Goal: Information Seeking & Learning: Learn about a topic

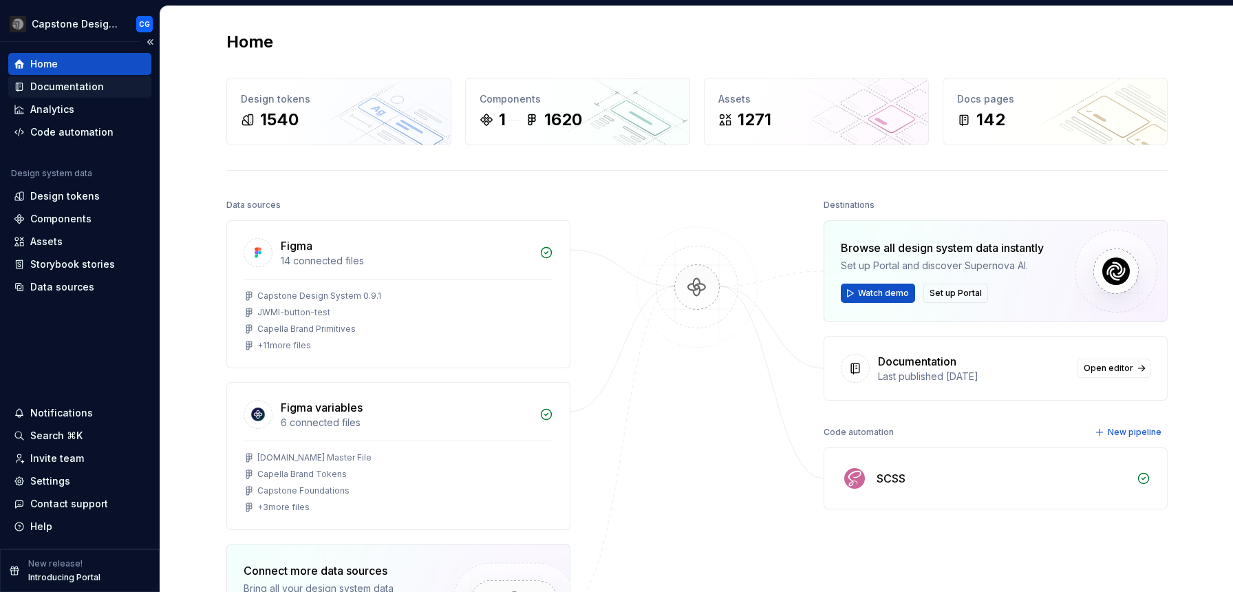
click at [107, 87] on div "Documentation" at bounding box center [80, 87] width 132 height 14
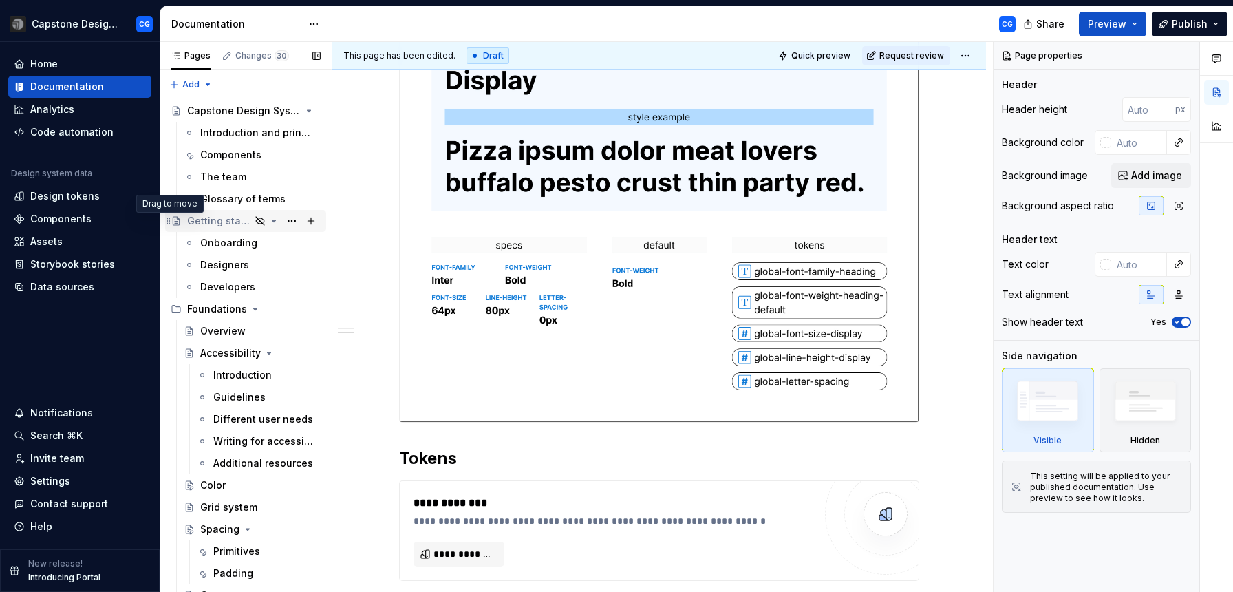
click at [168, 221] on icon "Page tree" at bounding box center [168, 220] width 11 height 11
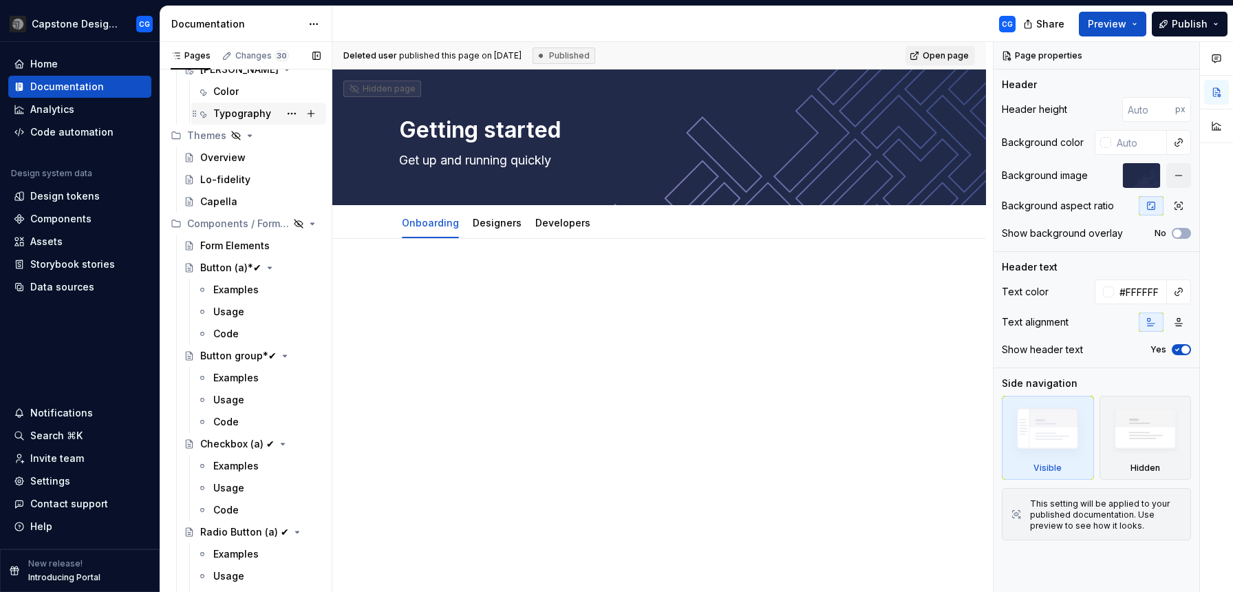
scroll to position [1676, 0]
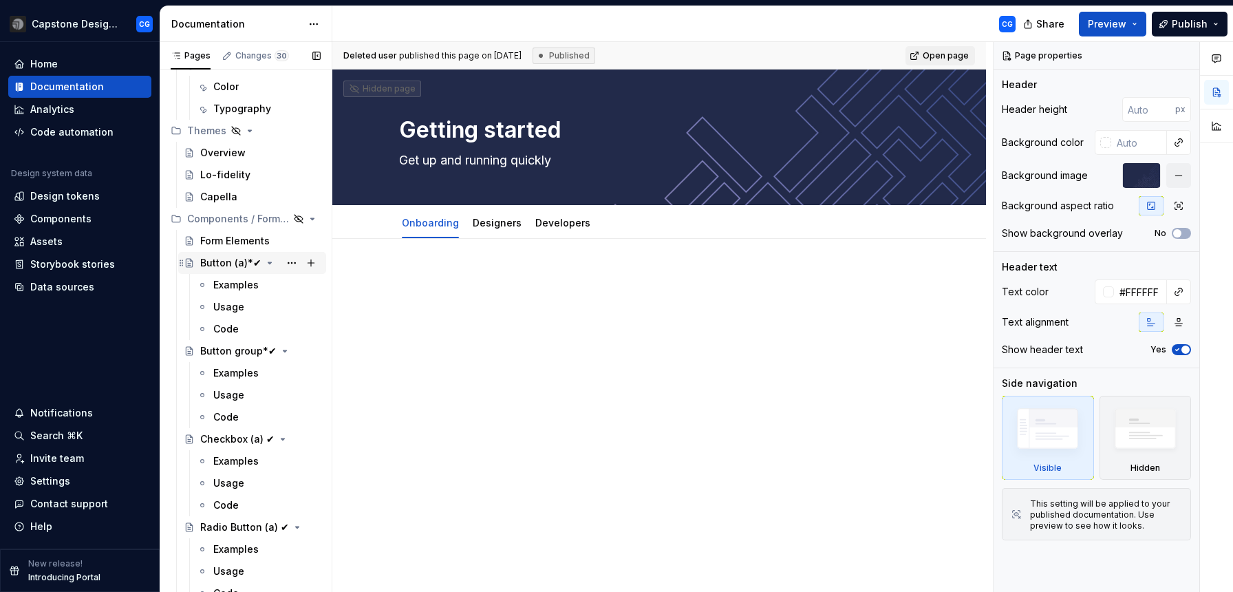
click at [216, 257] on div "Button (a)*✔︎" at bounding box center [230, 263] width 61 height 14
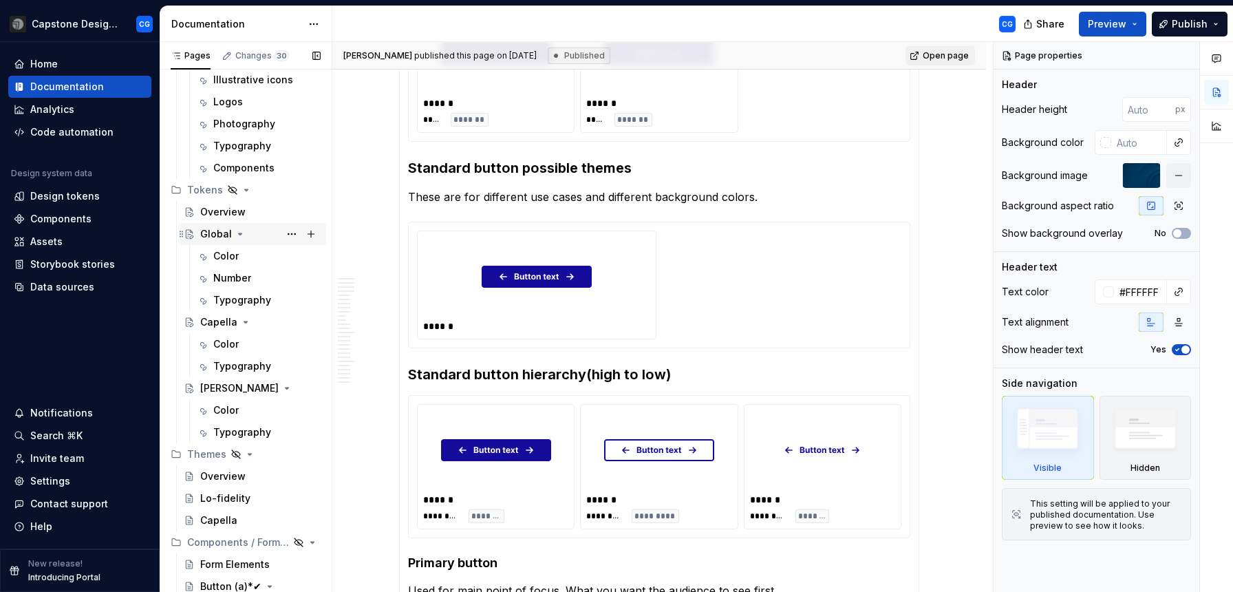
scroll to position [1354, 0]
click at [231, 244] on div "Color" at bounding box center [258, 255] width 135 height 22
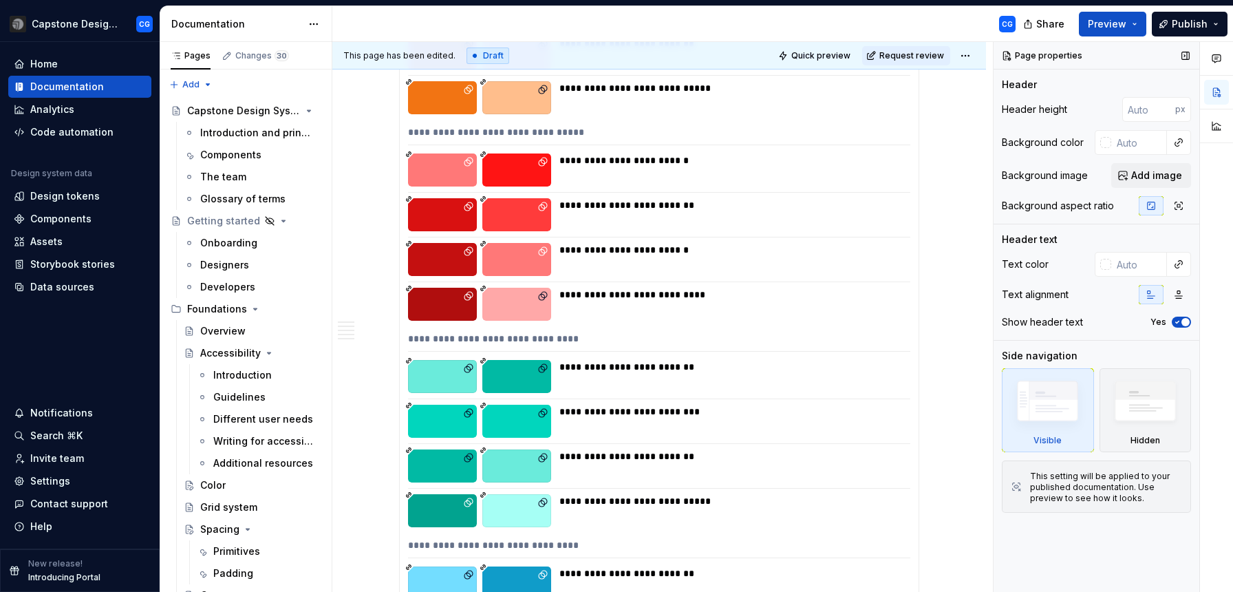
type textarea "*"
